Goal: Information Seeking & Learning: Learn about a topic

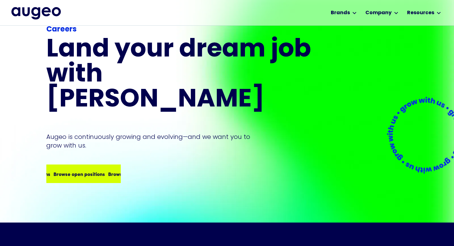
scroll to position [23, 0]
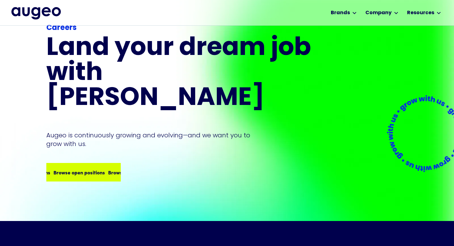
click at [96, 164] on div "Browse open positions Browse open positions Browse open positions Browse open p…" at bounding box center [83, 172] width 73 height 17
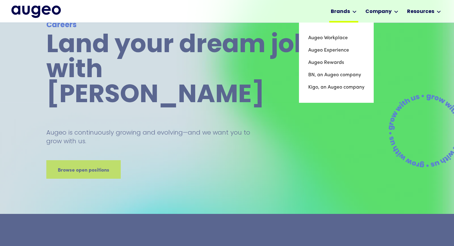
scroll to position [28, 0]
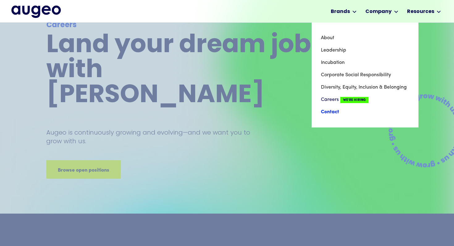
click at [330, 110] on link "Contact" at bounding box center [365, 112] width 88 height 12
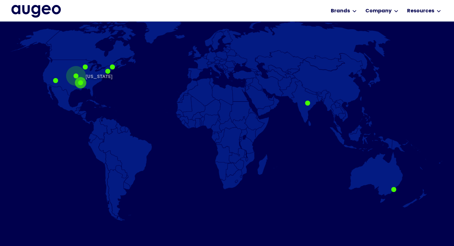
scroll to position [404, 0]
click at [394, 192] on div at bounding box center [394, 189] width 5 height 5
click at [309, 103] on div at bounding box center [307, 103] width 5 height 5
click at [309, 102] on div at bounding box center [307, 103] width 5 height 5
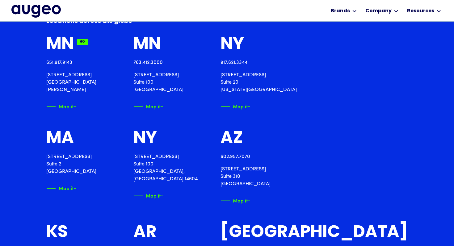
scroll to position [695, 0]
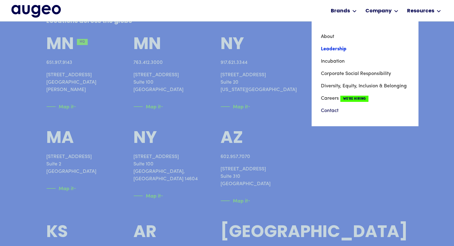
click at [332, 54] on link "Leadership" at bounding box center [365, 49] width 88 height 12
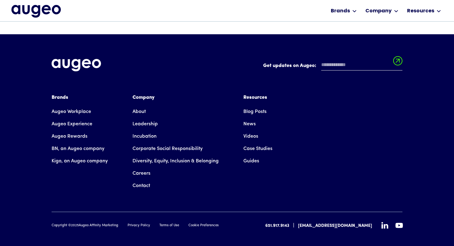
scroll to position [931, 0]
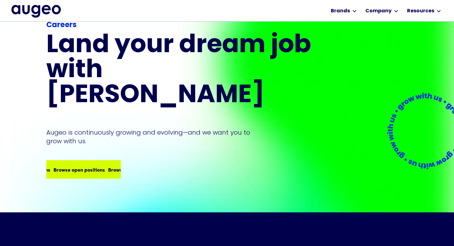
click at [83, 161] on div "Browse open positions Browse open positions Browse open positions Browse open p…" at bounding box center [83, 169] width 73 height 17
